Goal: Task Accomplishment & Management: Manage account settings

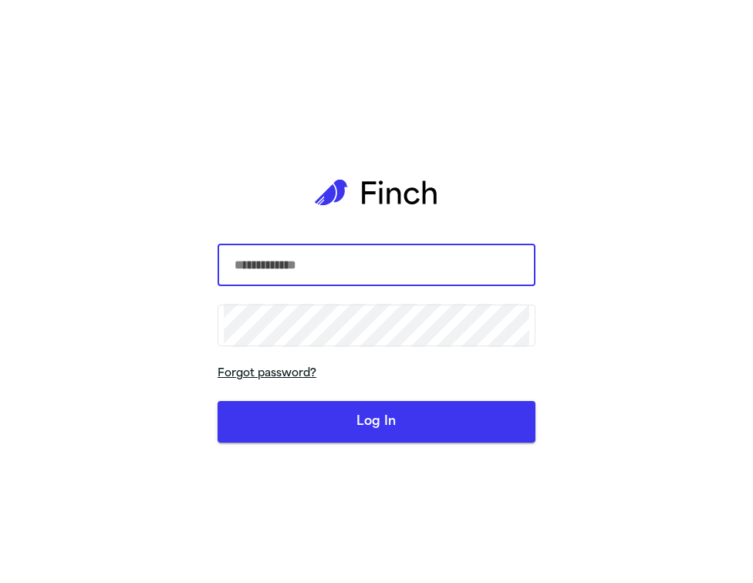
type input "**********"
click at [231, 366] on link "Forgot password?" at bounding box center [377, 374] width 318 height 19
